Goal: Book appointment/travel/reservation

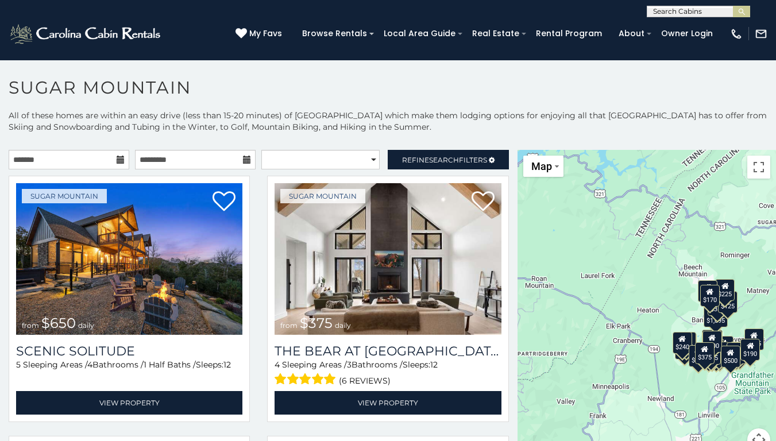
click at [7, 69] on section "**********" at bounding box center [388, 254] width 776 height 388
click at [744, 9] on img "submit" at bounding box center [741, 11] width 9 height 9
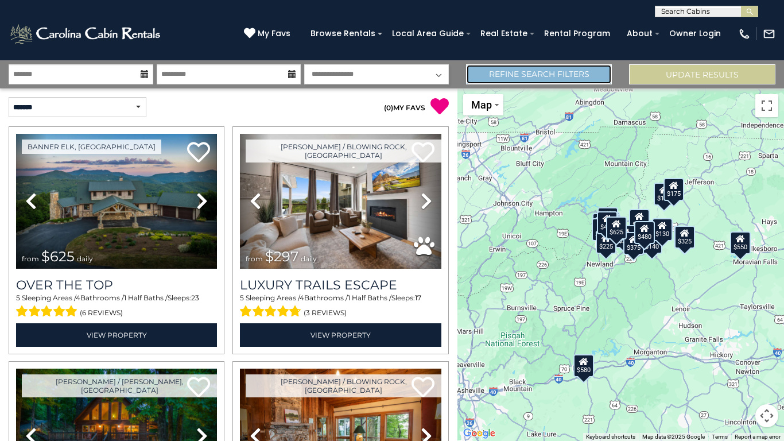
click at [545, 76] on link "Refine Search Filters" at bounding box center [539, 74] width 146 height 20
